Goal: Transaction & Acquisition: Purchase product/service

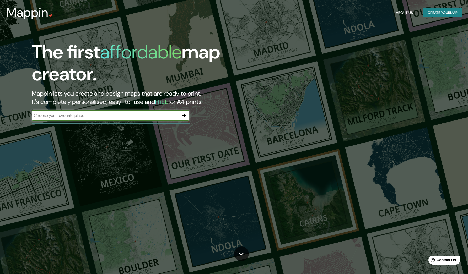
click at [140, 118] on input "text" at bounding box center [105, 115] width 147 height 6
type input "bogota"
click at [184, 118] on icon "button" at bounding box center [184, 115] width 6 height 6
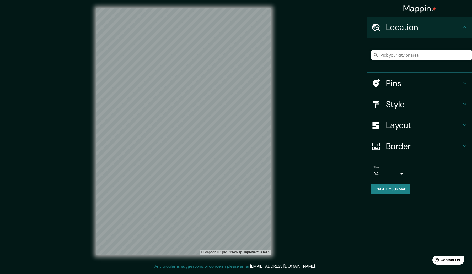
click at [417, 57] on input "Pick your city or area" at bounding box center [421, 54] width 101 height 9
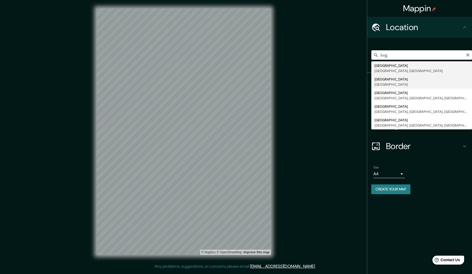
type input "[GEOGRAPHIC_DATA], [GEOGRAPHIC_DATA]"
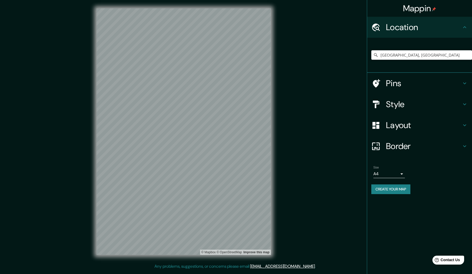
click at [408, 109] on h4 "Style" at bounding box center [424, 104] width 76 height 10
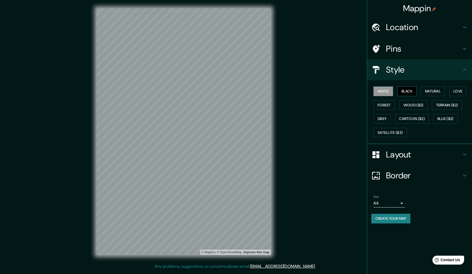
click at [407, 93] on button "Black" at bounding box center [407, 92] width 20 height 10
click at [436, 89] on button "Natural" at bounding box center [433, 92] width 24 height 10
click at [461, 88] on button "Love" at bounding box center [457, 92] width 17 height 10
click at [460, 101] on button "Terrain ($2)" at bounding box center [447, 105] width 30 height 10
click at [419, 104] on button "Wood ($2)" at bounding box center [413, 105] width 28 height 10
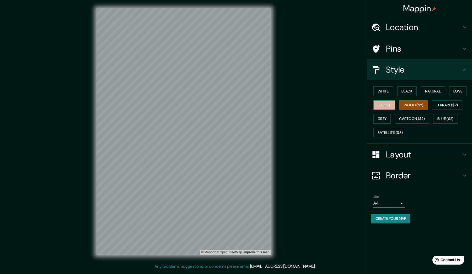
click at [385, 107] on button "Forest" at bounding box center [384, 105] width 22 height 10
click at [387, 118] on button "Grey" at bounding box center [381, 119] width 17 height 10
click at [414, 118] on button "Cartoon ($2)" at bounding box center [412, 119] width 34 height 10
click at [441, 118] on button "Blue ($2)" at bounding box center [445, 119] width 25 height 10
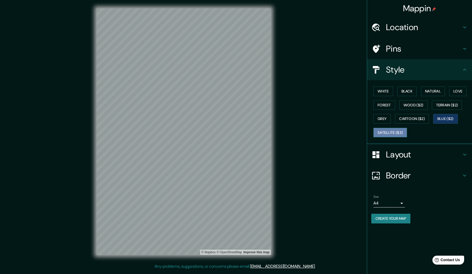
click at [394, 133] on button "Satellite ($3)" at bounding box center [390, 133] width 34 height 10
click at [381, 92] on button "White" at bounding box center [383, 92] width 20 height 10
click at [407, 93] on button "Black" at bounding box center [407, 92] width 20 height 10
click at [46, 175] on div "Mappin Location [GEOGRAPHIC_DATA], [GEOGRAPHIC_DATA] Pins Style White Black Nat…" at bounding box center [236, 136] width 472 height 272
click at [356, 143] on div "Mappin Location [GEOGRAPHIC_DATA], [GEOGRAPHIC_DATA] Pins Style White Black Nat…" at bounding box center [236, 136] width 472 height 272
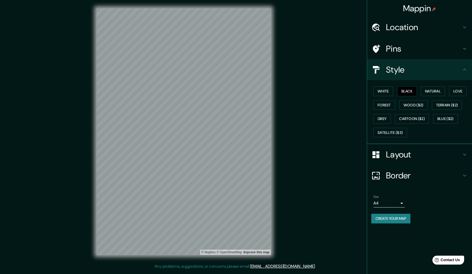
click at [235, 139] on div "Mappin Location [GEOGRAPHIC_DATA], [GEOGRAPHIC_DATA] Pins Style White Black Nat…" at bounding box center [236, 136] width 472 height 272
click at [418, 50] on h4 "Pins" at bounding box center [424, 49] width 76 height 10
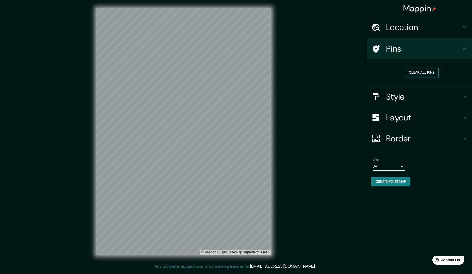
click at [423, 72] on button "Clear all pins" at bounding box center [422, 73] width 34 height 10
click at [423, 77] on div "Clear all pins" at bounding box center [421, 72] width 101 height 18
click at [422, 72] on button "Clear all pins" at bounding box center [422, 73] width 34 height 10
click at [427, 119] on h4 "Layout" at bounding box center [424, 117] width 76 height 10
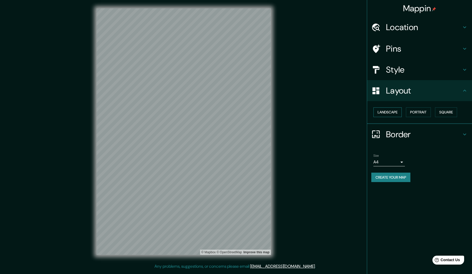
click at [378, 109] on button "Landscape" at bounding box center [387, 112] width 28 height 10
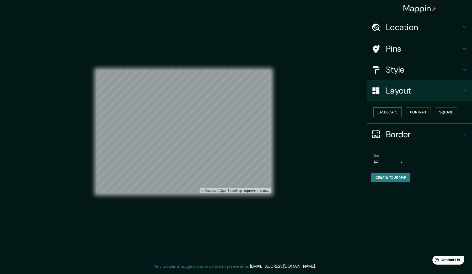
click at [378, 109] on button "Landscape" at bounding box center [387, 112] width 28 height 10
click at [424, 110] on button "Portrait" at bounding box center [418, 112] width 25 height 10
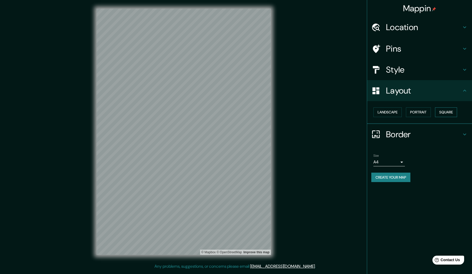
click at [447, 114] on button "Square" at bounding box center [446, 112] width 22 height 10
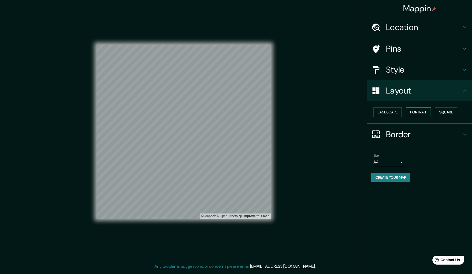
click at [428, 113] on button "Portrait" at bounding box center [418, 112] width 25 height 10
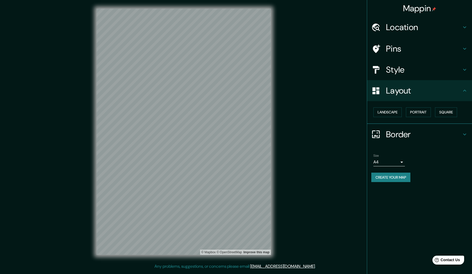
click at [410, 136] on h4 "Border" at bounding box center [424, 134] width 76 height 10
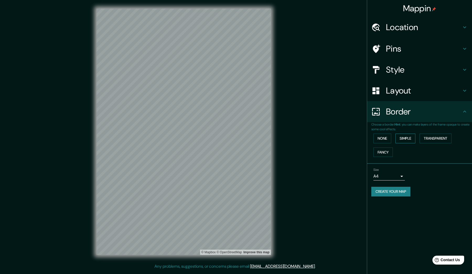
click at [400, 138] on button "Simple" at bounding box center [405, 139] width 20 height 10
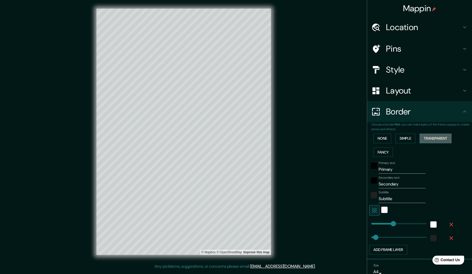
click at [423, 137] on button "Transparent" at bounding box center [435, 139] width 32 height 10
click at [383, 148] on button "Fancy" at bounding box center [382, 153] width 19 height 10
click at [382, 140] on button "None" at bounding box center [382, 139] width 18 height 10
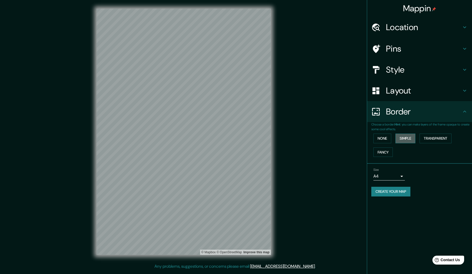
click at [408, 137] on button "Simple" at bounding box center [405, 139] width 20 height 10
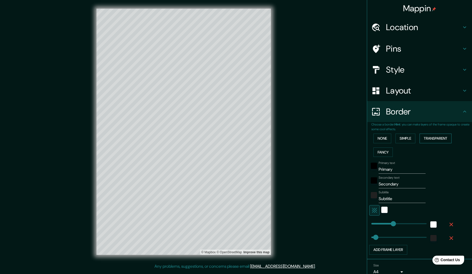
click at [439, 134] on button "Transparent" at bounding box center [435, 139] width 32 height 10
click at [373, 150] on button "Fancy" at bounding box center [382, 153] width 19 height 10
click at [383, 169] on input "Primary" at bounding box center [402, 169] width 47 height 8
click at [388, 167] on input "Primary" at bounding box center [402, 169] width 47 height 8
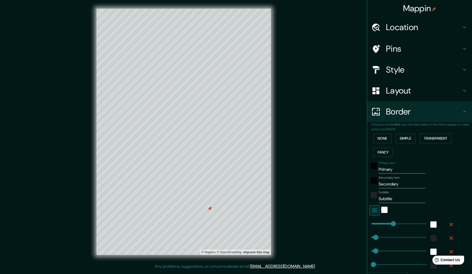
click at [388, 167] on input "Primary" at bounding box center [402, 169] width 47 height 8
type input "B"
type input "53"
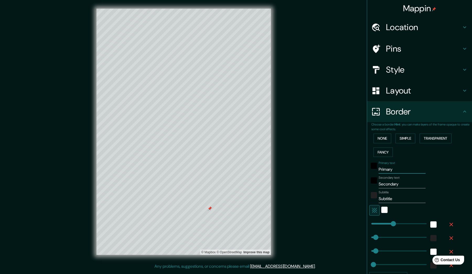
type input "53"
type input "27"
type input "BO"
type input "53"
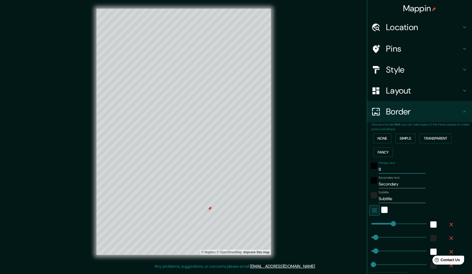
type input "27"
type input "BOG"
type input "53"
type input "27"
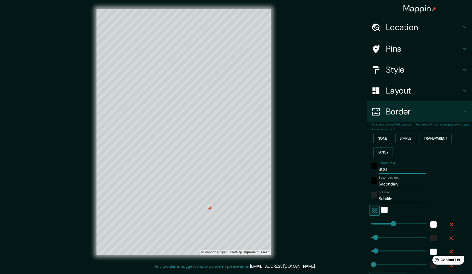
type input "BOGO"
type input "53"
type input "27"
type input "BOGOT"
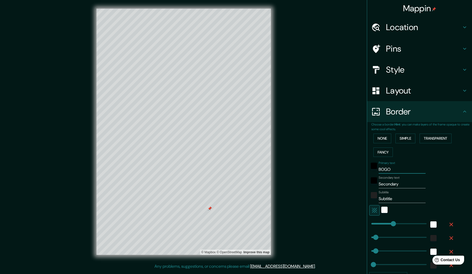
type input "53"
type input "27"
type input "BOGOTA"
type input "53"
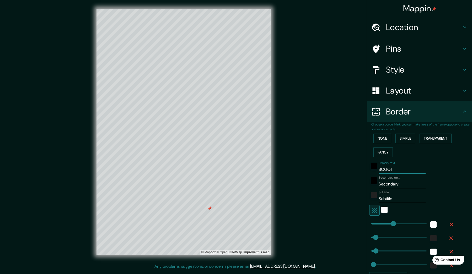
type input "53"
type input "27"
type input "BOGOTA"
click at [401, 183] on input "Secondary" at bounding box center [402, 184] width 47 height 8
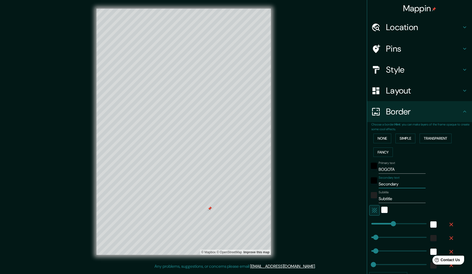
type input "C"
type input "53"
type input "27"
type input "CO"
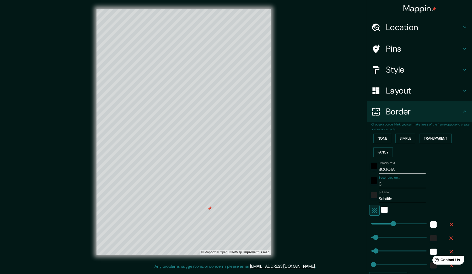
type input "53"
type input "27"
type input "COL"
type input "53"
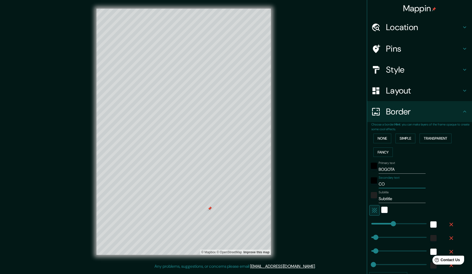
type input "53"
type input "27"
type input "COLO"
type input "53"
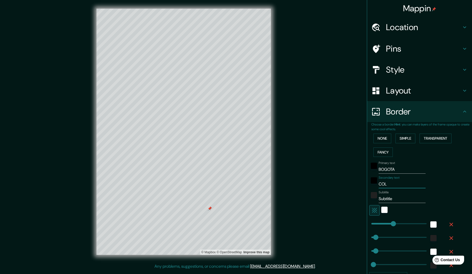
type input "27"
type input "COLOM"
type input "53"
type input "27"
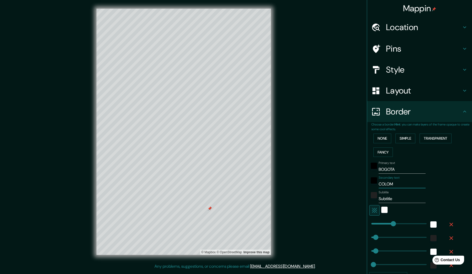
type input "COLOMB"
type input "53"
type input "27"
type input "[PERSON_NAME]"
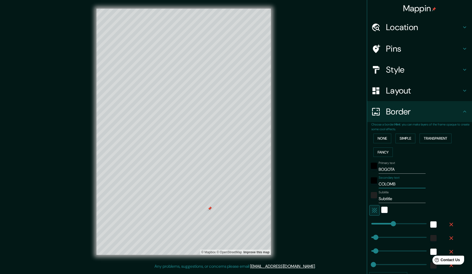
type input "53"
type input "27"
type input "[GEOGRAPHIC_DATA]"
type input "53"
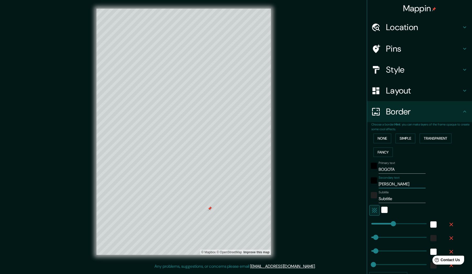
type input "53"
type input "27"
type input "[GEOGRAPHIC_DATA]"
click at [400, 199] on input "Subtitle" at bounding box center [402, 199] width 47 height 8
type input "Subtitl"
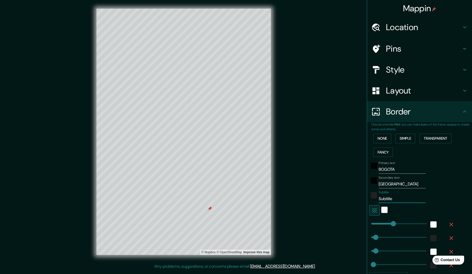
type input "53"
type input "27"
type input "Subtit"
type input "53"
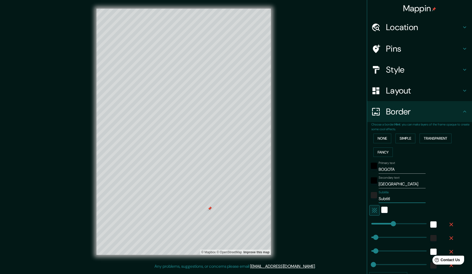
type input "53"
type input "27"
type input "Subti"
type input "53"
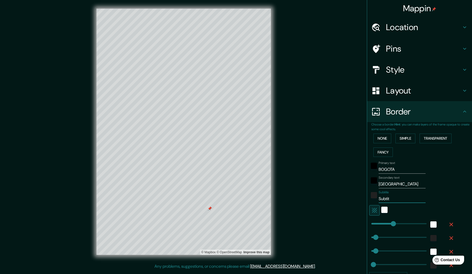
type input "27"
type input "Subt"
type input "53"
type input "27"
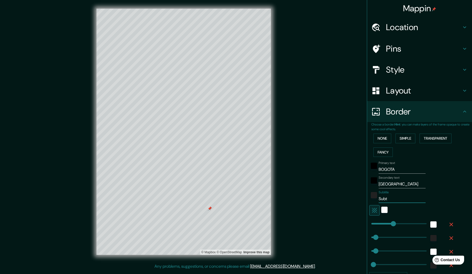
type input "Sub"
type input "53"
type input "27"
type input "Su"
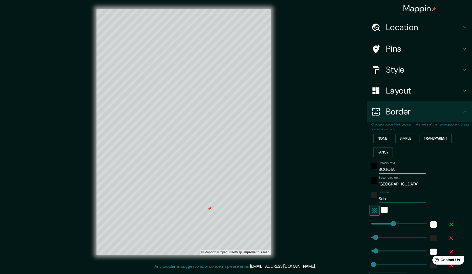
type input "53"
type input "27"
type input "S"
type input "53"
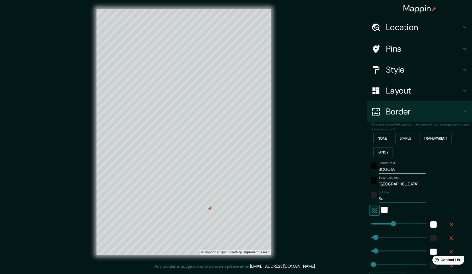
type input "53"
type input "27"
type input "53"
type input "27"
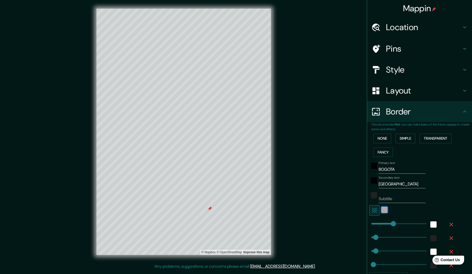
click at [381, 209] on div "white" at bounding box center [384, 210] width 6 height 6
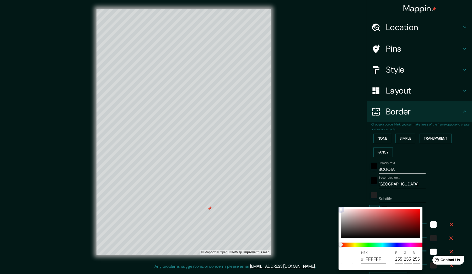
type input "53"
type input "27"
type input "D67777"
type input "214"
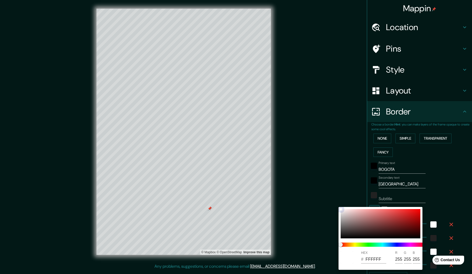
type input "119"
type input "53"
type input "27"
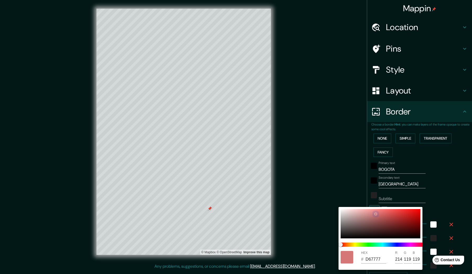
type input "D67676"
type input "118"
type input "53"
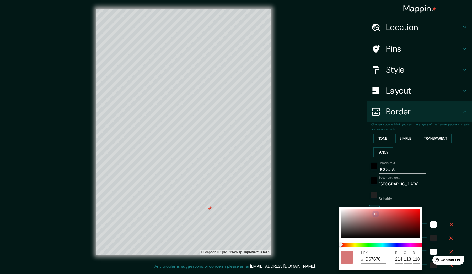
type input "27"
type input "D67373"
type input "115"
type input "53"
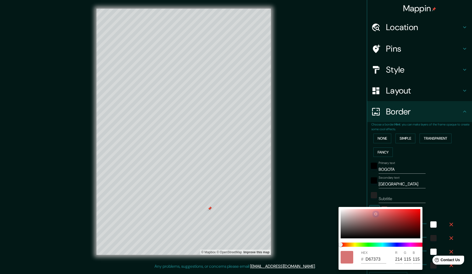
type input "53"
type input "27"
type input "D66666"
type input "102"
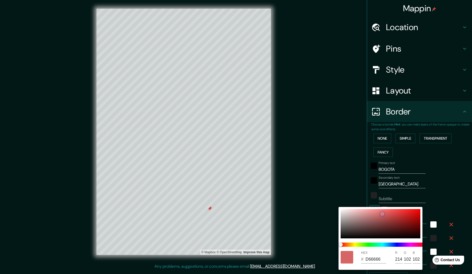
type input "53"
type input "27"
type input "D65C5C"
type input "92"
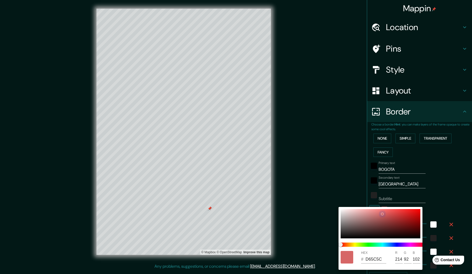
type input "92"
type input "53"
type input "27"
type input "D65252"
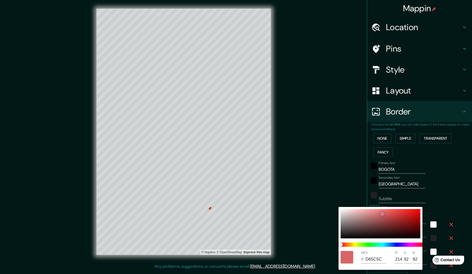
type input "82"
type input "53"
type input "27"
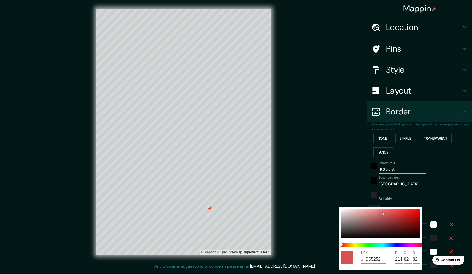
type input "D65050"
type input "80"
type input "53"
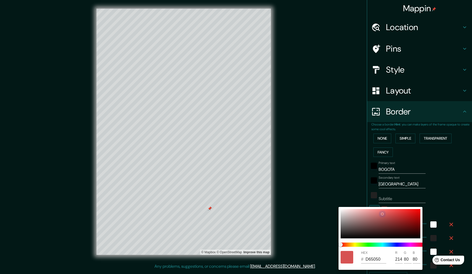
type input "27"
type input "D64D4D"
type input "77"
type input "53"
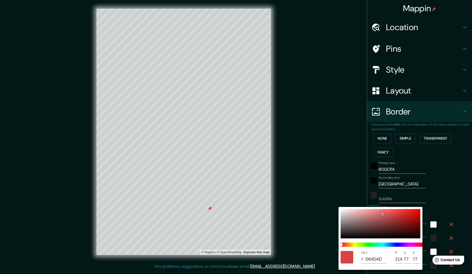
type input "53"
type input "27"
type input "D63838"
type input "56"
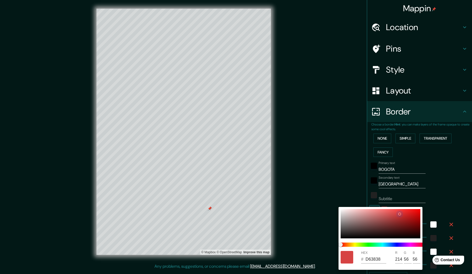
type input "53"
type input "27"
type input "D62C2C"
type input "44"
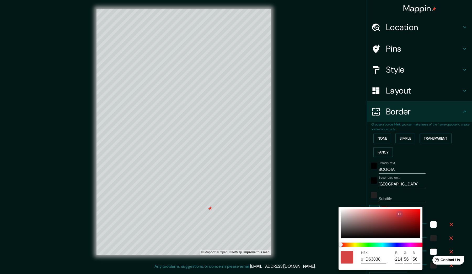
type input "44"
type input "53"
type input "27"
type input "D82828"
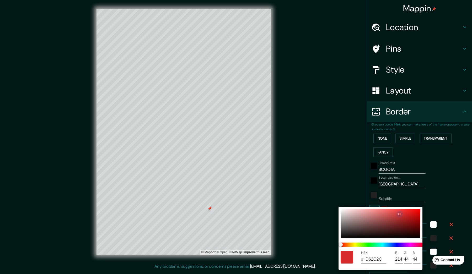
type input "216"
type input "40"
type input "53"
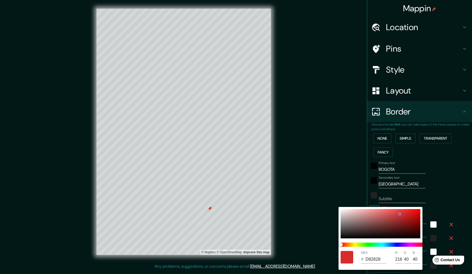
type input "27"
type input "DD2121"
type input "221"
type input "33"
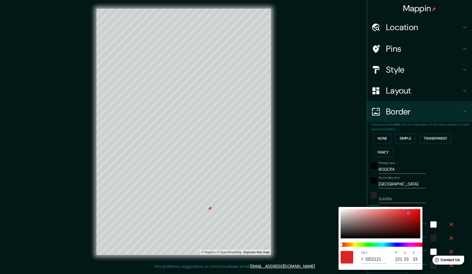
type input "53"
type input "27"
type input "DF1D1D"
type input "223"
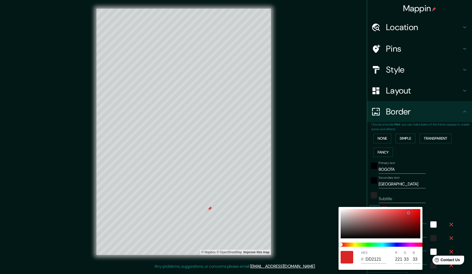
type input "29"
type input "53"
type input "27"
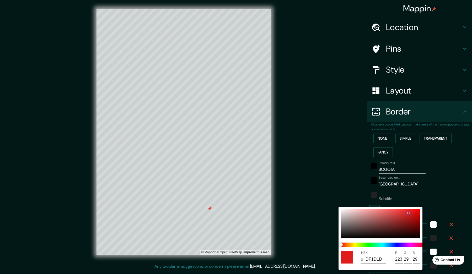
type input "53"
type input "27"
type input "DF1E1E"
type input "30"
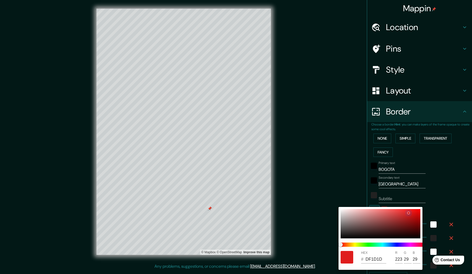
type input "30"
type input "53"
type input "27"
type input "DA4F4F"
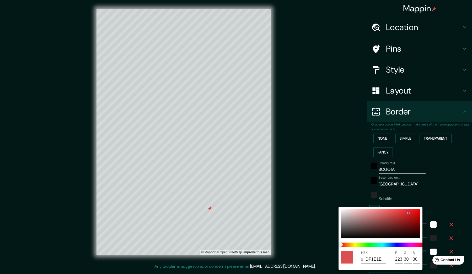
type input "218"
type input "79"
type input "53"
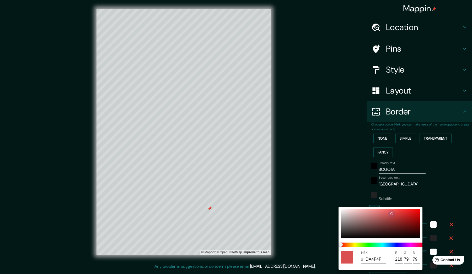
type input "27"
type input "DAA6A6"
type input "166"
type input "53"
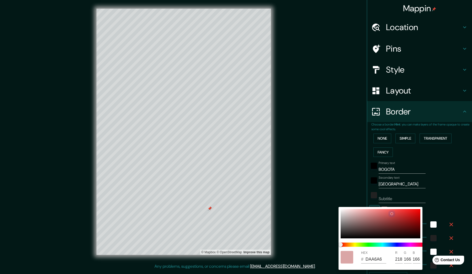
type input "53"
type input "27"
drag, startPoint x: 376, startPoint y: 214, endPoint x: 338, endPoint y: 237, distance: 44.3
click at [338, 237] on div "HEX # DDC6C6 R 221 G 198 B 198" at bounding box center [236, 137] width 472 height 274
drag, startPoint x: 347, startPoint y: 212, endPoint x: 338, endPoint y: 212, distance: 9.2
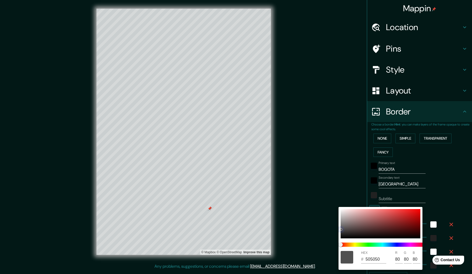
click at [335, 212] on div "HEX # 505050 R 80 G 80 B 80" at bounding box center [236, 137] width 472 height 274
drag, startPoint x: 339, startPoint y: 229, endPoint x: 341, endPoint y: 225, distance: 4.2
click at [341, 225] on div "HEX # 717070 R 113 G 112 B 112" at bounding box center [380, 238] width 84 height 63
drag, startPoint x: 340, startPoint y: 224, endPoint x: 342, endPoint y: 216, distance: 7.8
click at [339, 208] on div "HEX # 717070 R 113 G 112 B 112" at bounding box center [380, 238] width 84 height 63
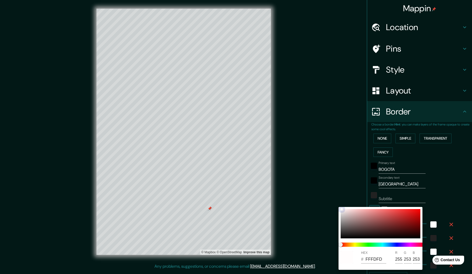
drag, startPoint x: 342, startPoint y: 225, endPoint x: 340, endPoint y: 199, distance: 26.0
click at [340, 204] on div "HEX # FFFDFD R 255 G 253 B 253" at bounding box center [236, 137] width 472 height 274
click at [335, 181] on div at bounding box center [236, 137] width 472 height 274
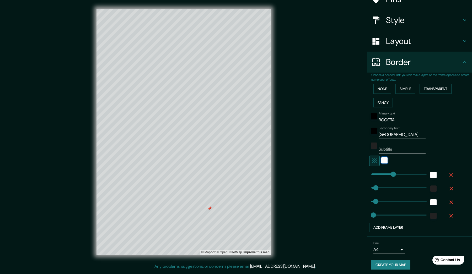
scroll to position [49, 0]
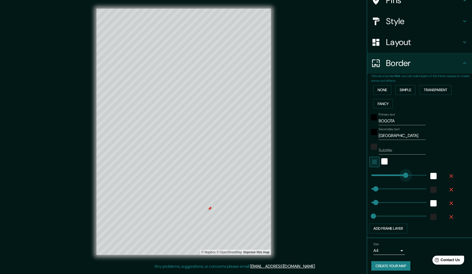
drag, startPoint x: 391, startPoint y: 174, endPoint x: 404, endPoint y: 175, distance: 13.6
drag, startPoint x: 404, startPoint y: 174, endPoint x: 390, endPoint y: 176, distance: 14.1
drag, startPoint x: 389, startPoint y: 176, endPoint x: 382, endPoint y: 177, distance: 7.3
drag, startPoint x: 382, startPoint y: 177, endPoint x: 376, endPoint y: 177, distance: 6.1
drag, startPoint x: 379, startPoint y: 179, endPoint x: 385, endPoint y: 178, distance: 5.8
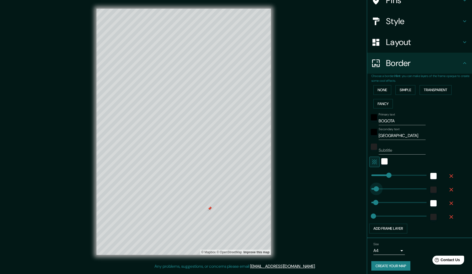
drag, startPoint x: 377, startPoint y: 187, endPoint x: 372, endPoint y: 187, distance: 5.0
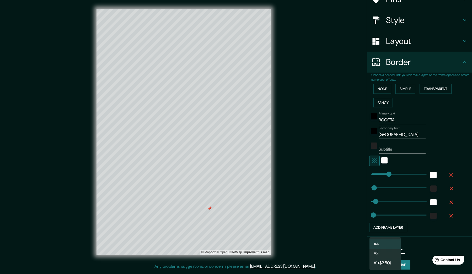
click at [381, 250] on body "Mappin Location [GEOGRAPHIC_DATA], [GEOGRAPHIC_DATA] Pins Style Layout Border C…" at bounding box center [236, 137] width 472 height 274
click at [387, 244] on li "A4" at bounding box center [384, 244] width 31 height 9
click at [386, 263] on button "Create your map" at bounding box center [390, 265] width 39 height 10
click at [387, 262] on div "Create your map" at bounding box center [419, 265] width 96 height 10
click at [392, 263] on button "Create your map" at bounding box center [390, 265] width 39 height 10
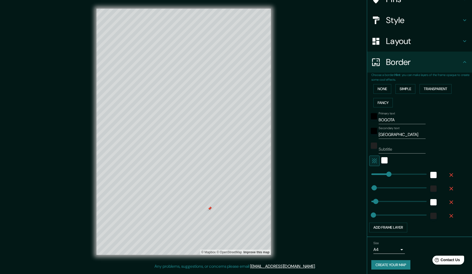
scroll to position [0, 0]
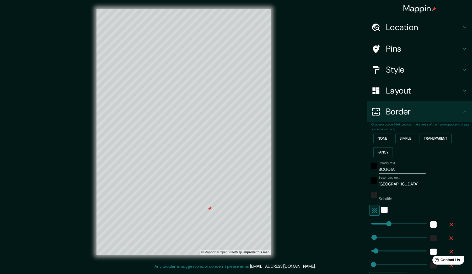
click at [445, 23] on h4 "Location" at bounding box center [424, 27] width 76 height 10
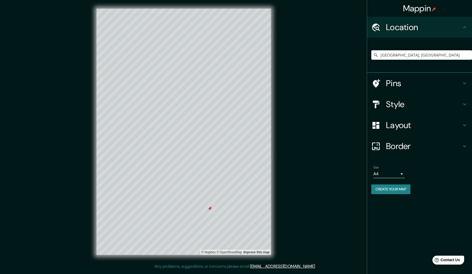
click at [391, 187] on button "Create your map" at bounding box center [390, 190] width 39 height 10
